Goal: Navigation & Orientation: Find specific page/section

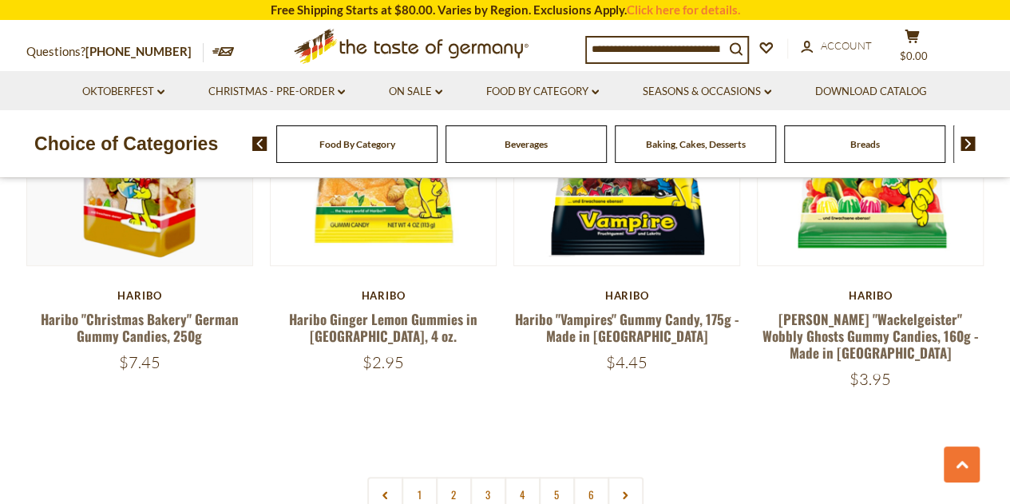
scroll to position [3432, 0]
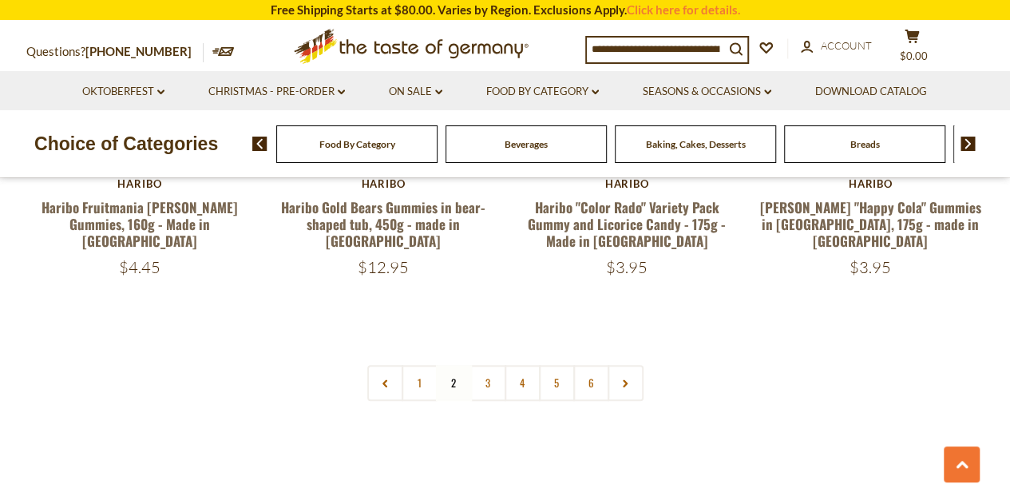
scroll to position [3592, 0]
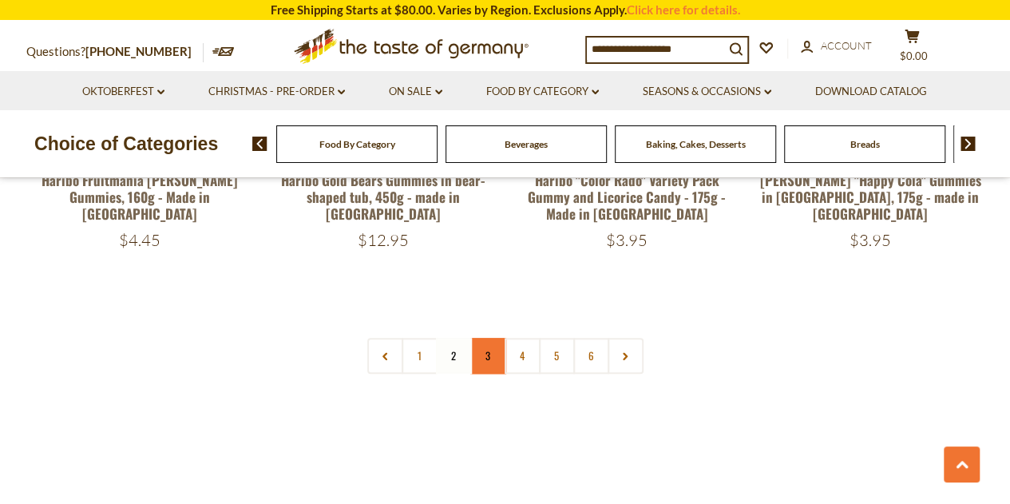
click at [487, 338] on link "3" at bounding box center [488, 356] width 36 height 36
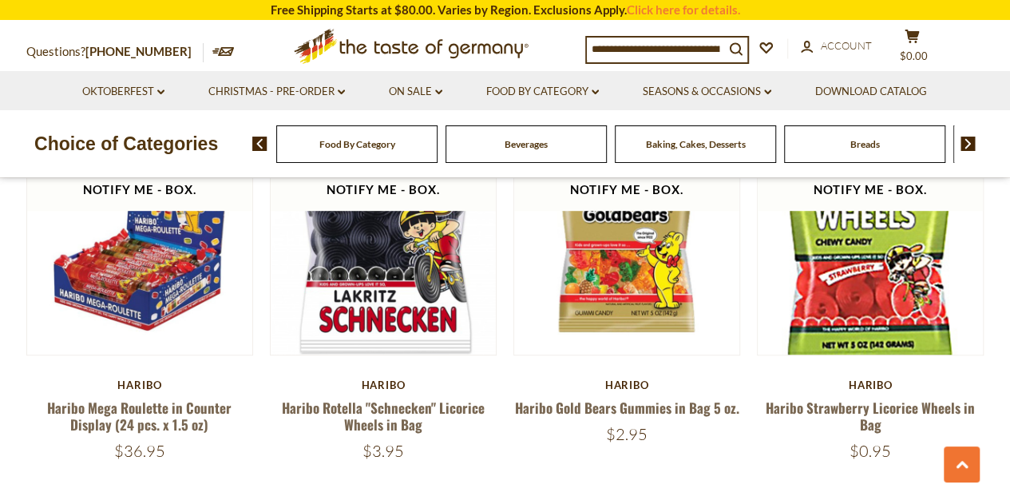
scroll to position [3443, 0]
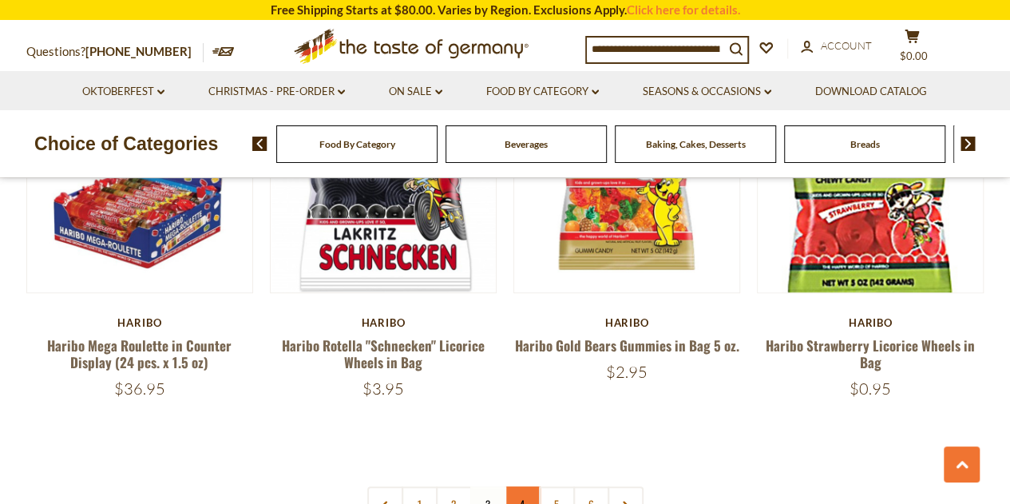
click at [520, 486] on link "4" at bounding box center [522, 504] width 36 height 36
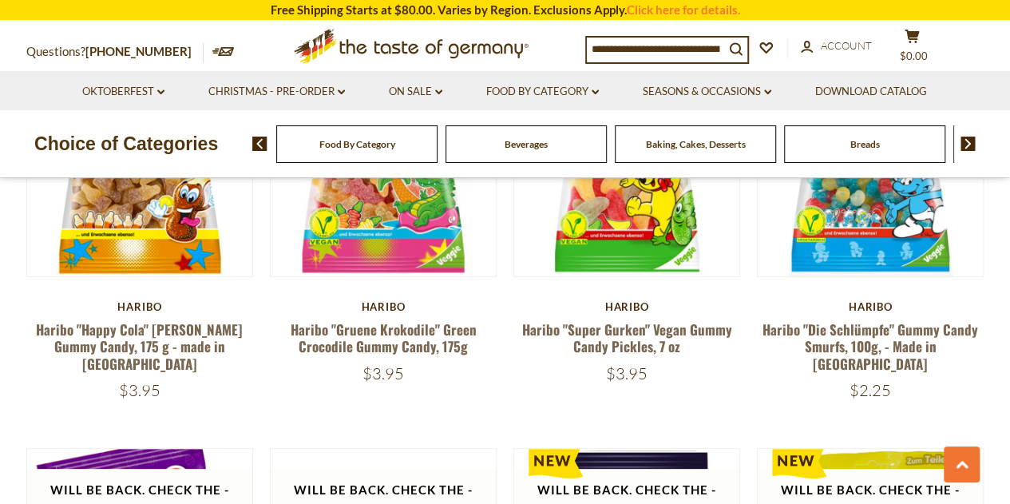
scroll to position [3283, 0]
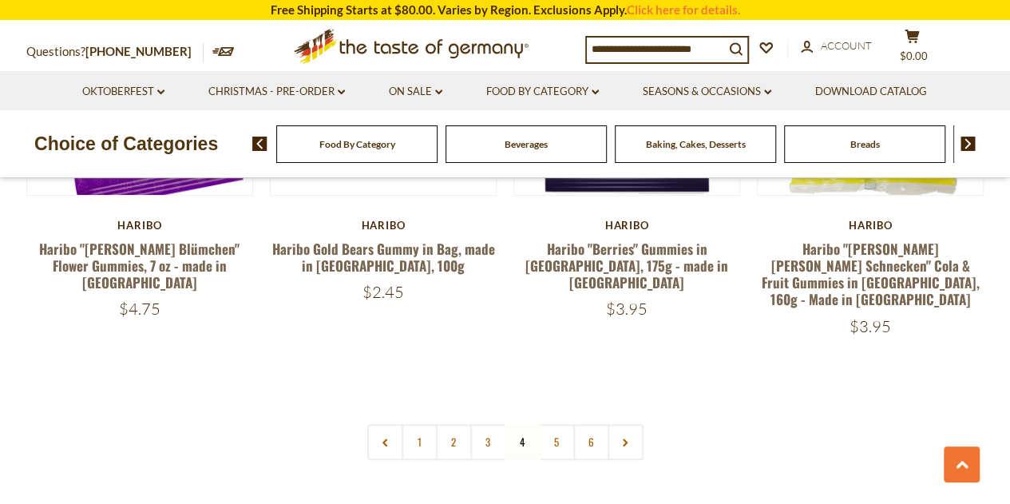
click at [551, 424] on link "5" at bounding box center [557, 442] width 36 height 36
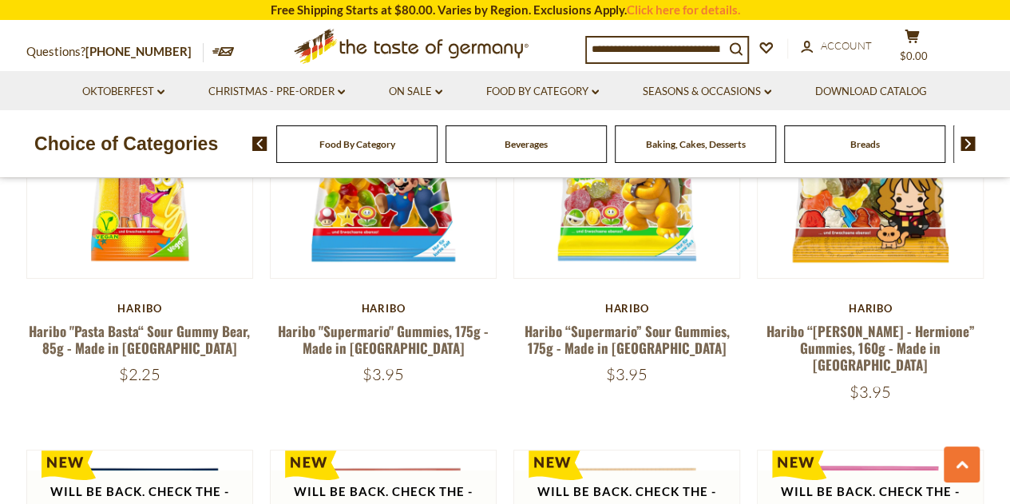
scroll to position [3124, 0]
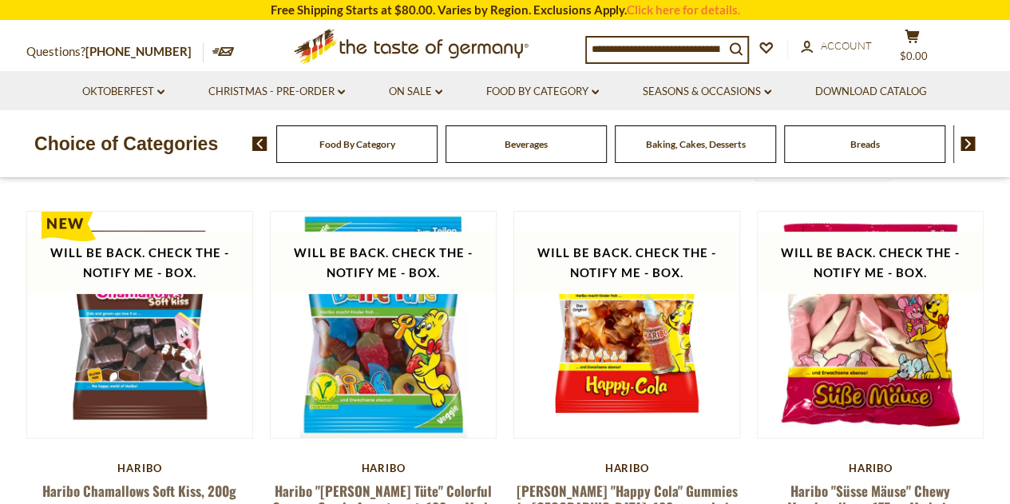
scroll to position [91, 0]
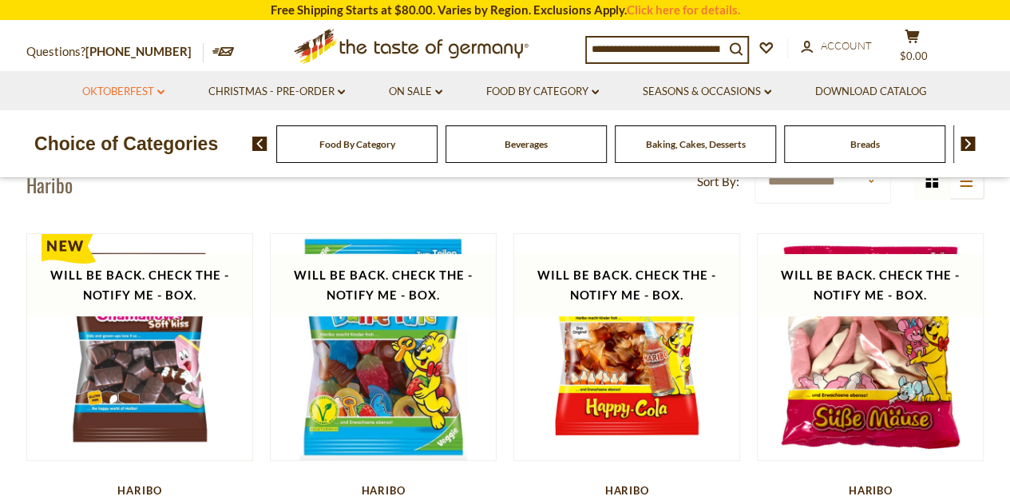
click at [146, 89] on link "Oktoberfest dropdown_arrow" at bounding box center [123, 92] width 82 height 18
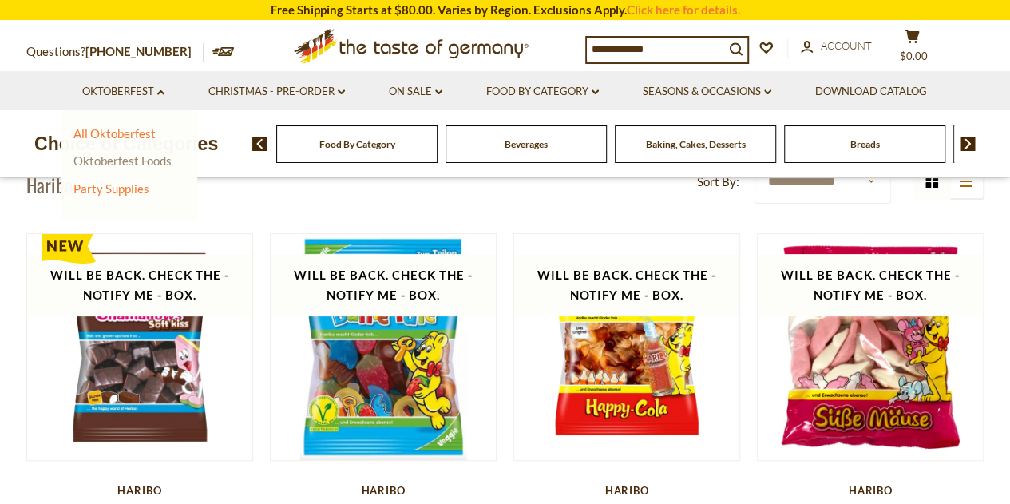
click at [135, 163] on link "Oktoberfest Foods" at bounding box center [122, 160] width 98 height 14
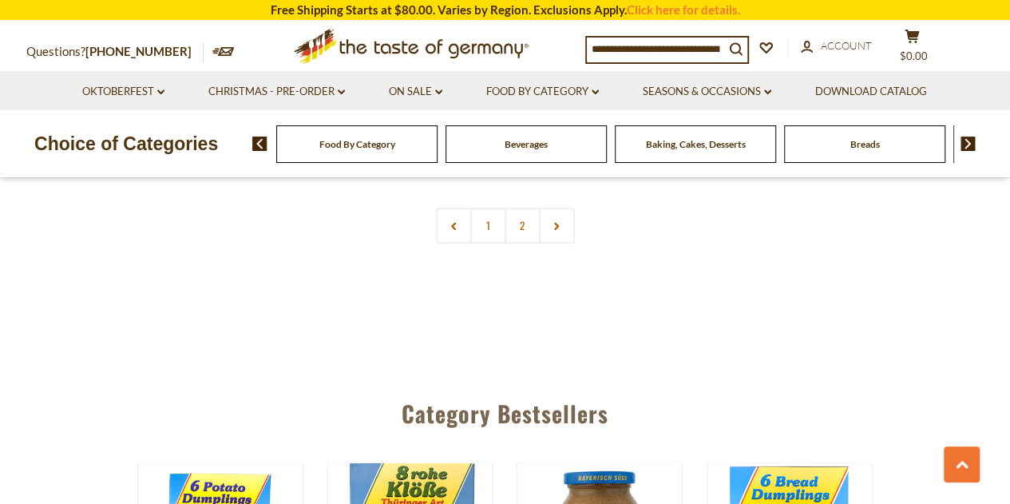
scroll to position [3512, 0]
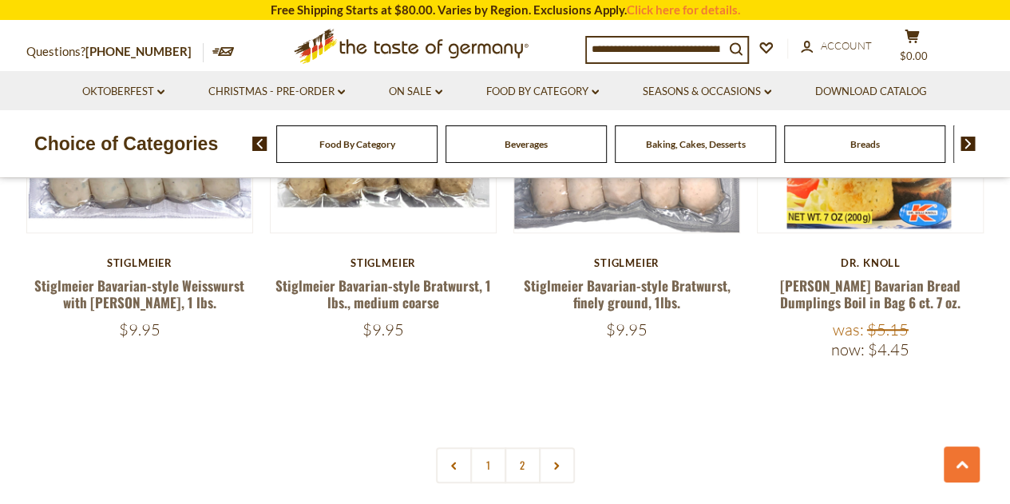
click at [527, 451] on link "2" at bounding box center [522, 465] width 36 height 36
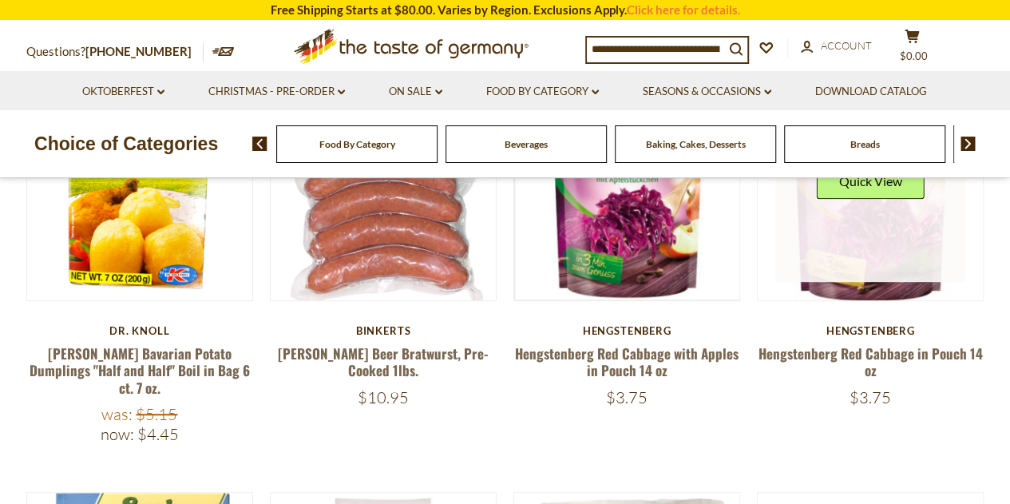
scroll to position [0, 0]
